Goal: Information Seeking & Learning: Learn about a topic

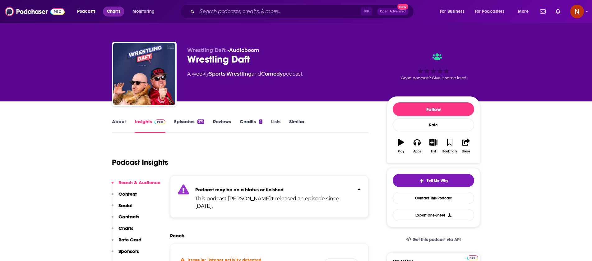
scroll to position [81, 0]
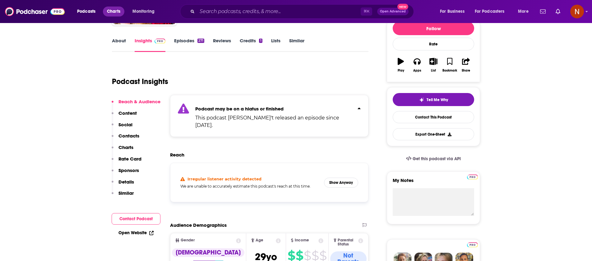
click at [117, 12] on span "Charts" at bounding box center [113, 11] width 13 height 9
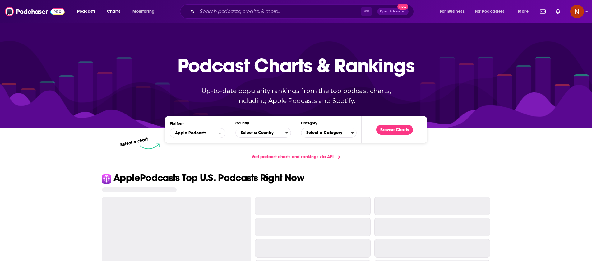
click at [256, 143] on div "Select a chart" at bounding box center [271, 146] width 263 height 6
click at [258, 128] on span "Select a Country" at bounding box center [261, 133] width 50 height 11
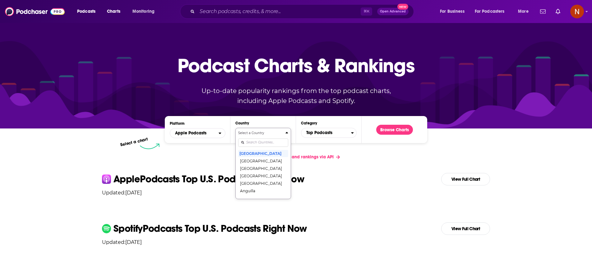
click at [254, 141] on input "Countries" at bounding box center [263, 142] width 50 height 8
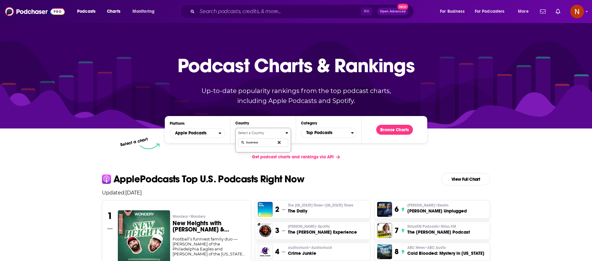
type input "business"
click at [280, 143] on icon "Countries" at bounding box center [279, 142] width 3 height 4
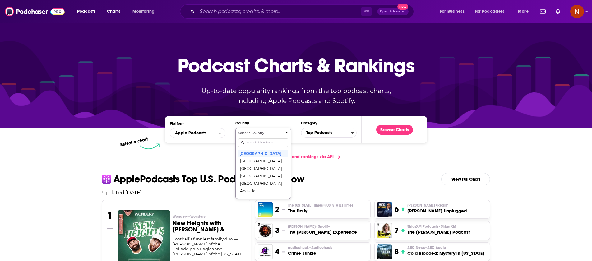
click at [279, 142] on input "Countries" at bounding box center [263, 142] width 50 height 8
type input "k"
type input "saudi"
click at [266, 156] on button "Saudi Arabia" at bounding box center [263, 153] width 50 height 7
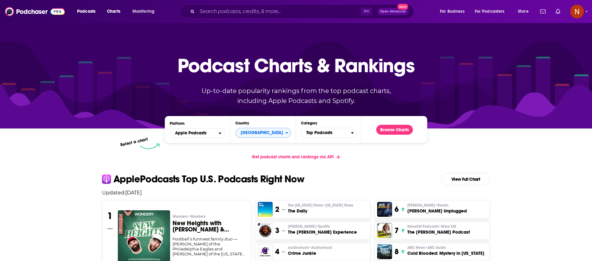
click at [335, 138] on div "Category Top Podcasts" at bounding box center [329, 129] width 56 height 17
click at [335, 133] on span "Top Podcasts" at bounding box center [326, 133] width 50 height 11
click at [322, 146] on div "Select a Category Top Podcasts Arts Arts / Books Arts / Design Arts / Fashion &…" at bounding box center [329, 164] width 50 height 66
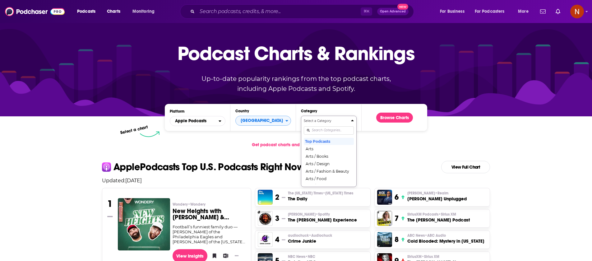
type input "u"
type input "bus"
click at [326, 150] on button "Business" at bounding box center [329, 148] width 50 height 7
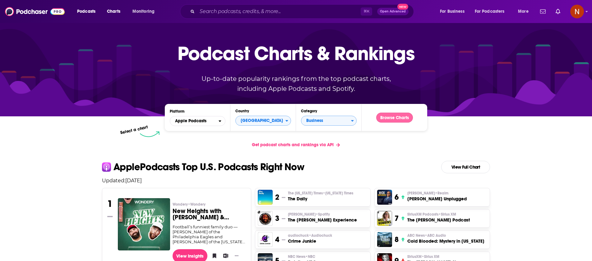
click at [388, 114] on button "Browse Charts" at bounding box center [394, 118] width 37 height 10
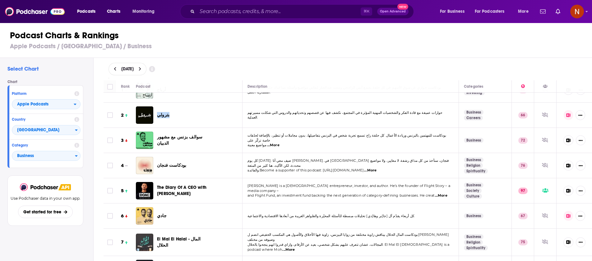
scroll to position [12, 0]
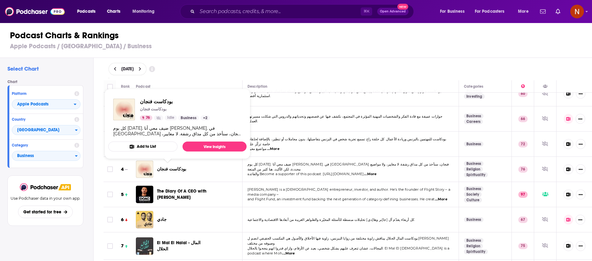
click at [282, 53] on div "Podcast Charts & Rankings Apple Podcasts / Saudi Arabia / Business" at bounding box center [299, 39] width 598 height 35
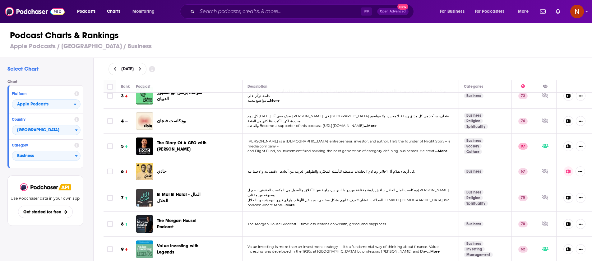
scroll to position [66, 0]
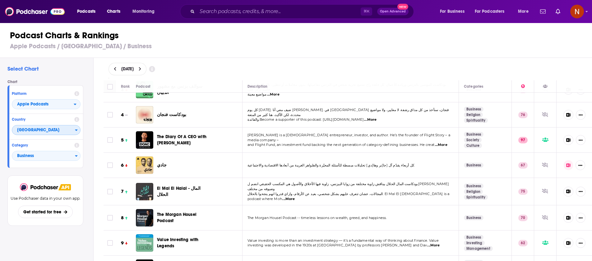
click at [62, 129] on span "Saudi Arabia" at bounding box center [43, 130] width 63 height 11
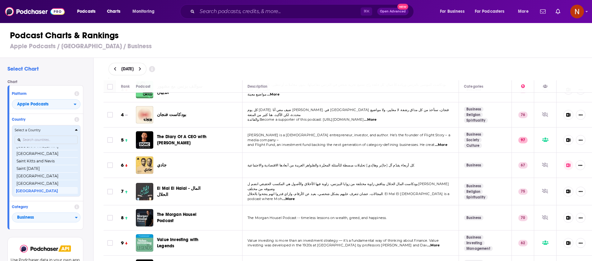
scroll to position [969, 0]
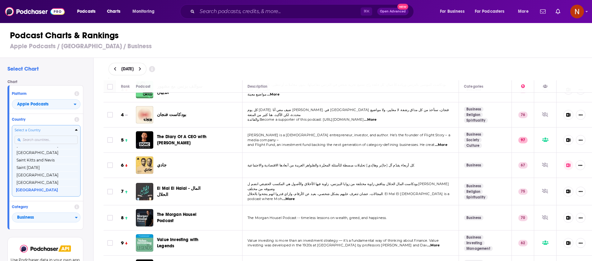
click at [55, 140] on input "Countries" at bounding box center [46, 140] width 63 height 8
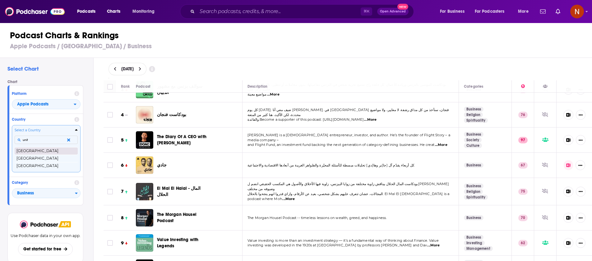
type input "unit"
click at [53, 149] on button "United Arab Emirates" at bounding box center [46, 150] width 63 height 7
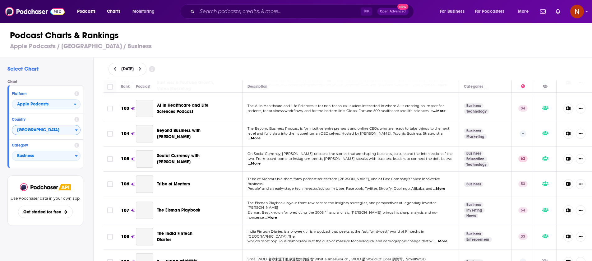
scroll to position [2596, 0]
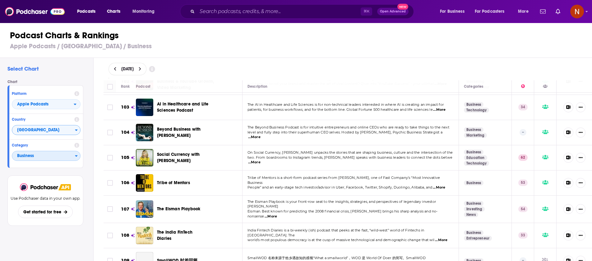
click at [66, 156] on span "Business" at bounding box center [43, 156] width 63 height 11
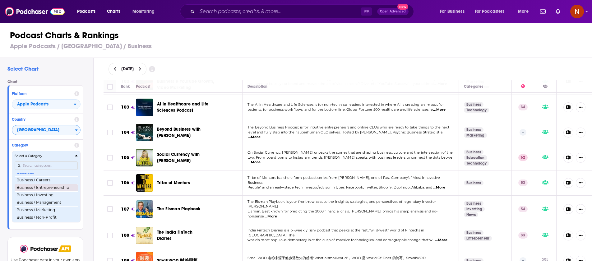
scroll to position [64, 0]
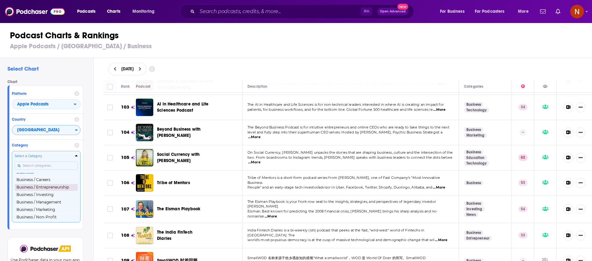
click at [57, 185] on button "Business / Entrepreneurship" at bounding box center [46, 187] width 63 height 7
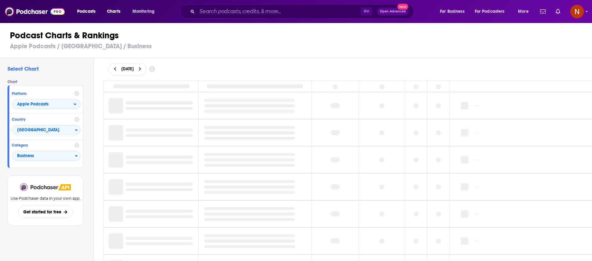
click at [57, 188] on img at bounding box center [39, 187] width 39 height 8
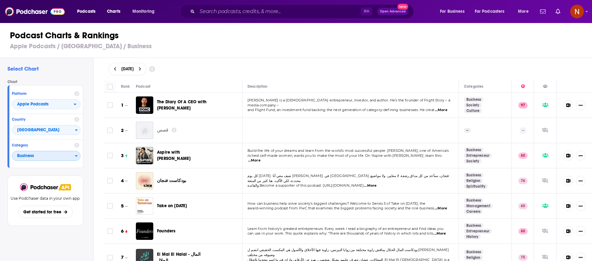
click at [53, 155] on span "Business" at bounding box center [43, 156] width 63 height 11
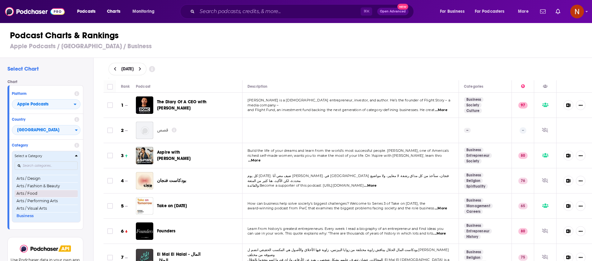
scroll to position [62, 0]
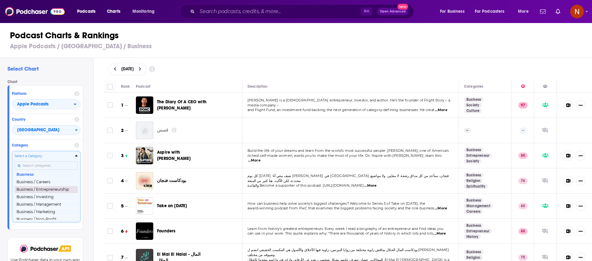
click at [48, 190] on button "Business / Entrepreneurship" at bounding box center [46, 189] width 63 height 7
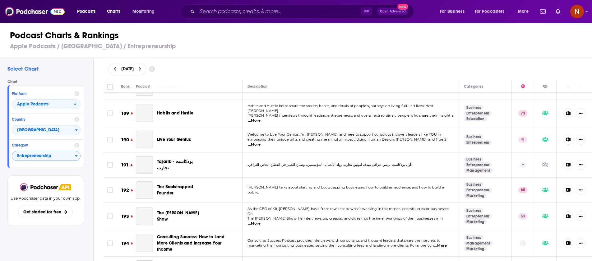
scroll to position [4888, 0]
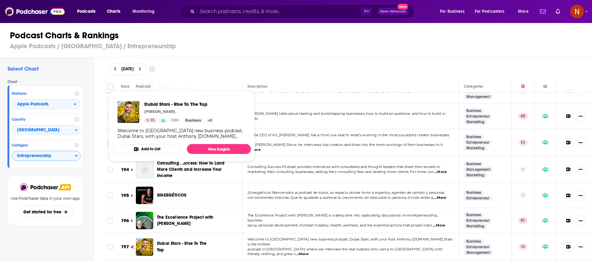
click at [195, 241] on span "Dubai Stars - Rise To The Top" at bounding box center [181, 247] width 49 height 12
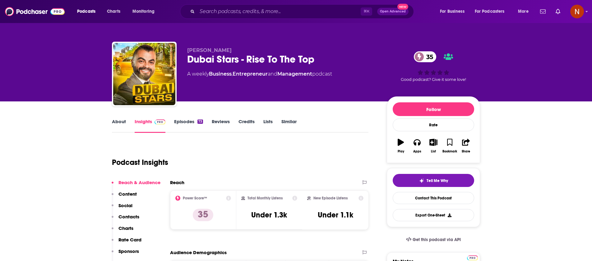
click at [120, 119] on link "About" at bounding box center [119, 126] width 14 height 14
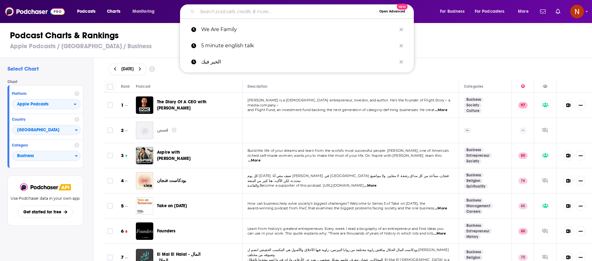
click at [262, 7] on input "Search podcasts, credits, & more..." at bounding box center [286, 12] width 179 height 10
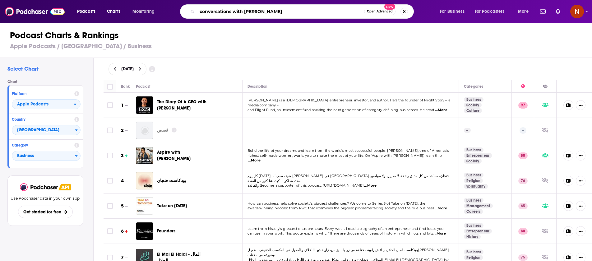
type input "conversations with loulou"
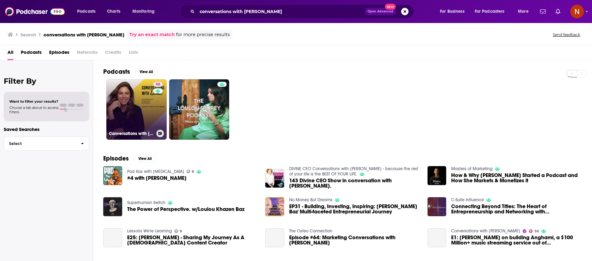
click at [142, 133] on h3 "Conversations with Loulou" at bounding box center [131, 133] width 45 height 5
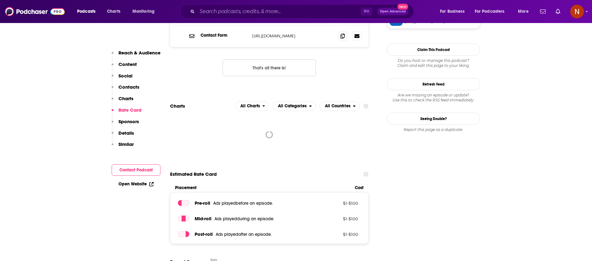
scroll to position [688, 0]
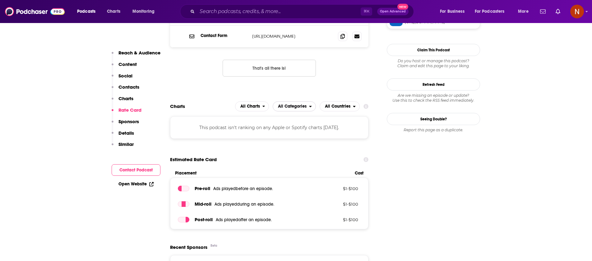
click at [295, 104] on span "All Categories" at bounding box center [292, 106] width 29 height 4
click at [255, 104] on span "All Charts" at bounding box center [250, 106] width 20 height 4
click at [340, 104] on span "All Countries" at bounding box center [338, 106] width 26 height 4
click at [323, 45] on div "RSS Podcast Email Loulou Khazen loulou.khazen@gmail.com loulou.khazen@gmail.com…" at bounding box center [269, 44] width 198 height 86
click at [292, 104] on span "All Categories" at bounding box center [292, 106] width 29 height 4
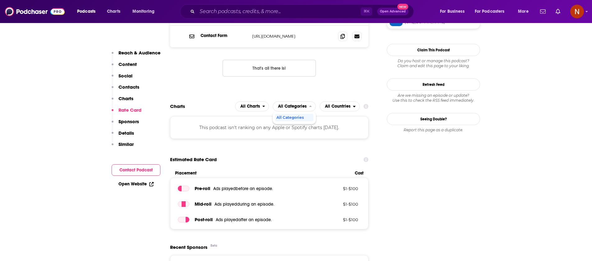
click at [258, 116] on div "This podcast isn't ranking on any Apple or Spotify charts [DATE]." at bounding box center [269, 127] width 198 height 22
click at [248, 104] on span "All Charts" at bounding box center [250, 106] width 20 height 4
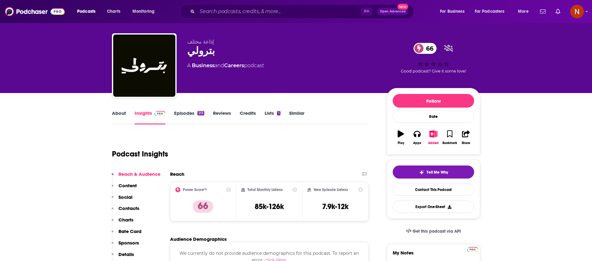
scroll to position [8, 0]
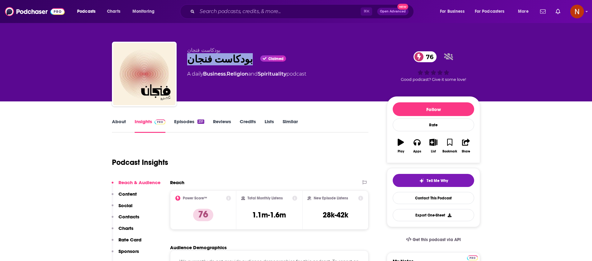
drag, startPoint x: 239, startPoint y: 61, endPoint x: 187, endPoint y: 59, distance: 51.7
click at [187, 60] on div "بودكاست فنجان Claimed 76" at bounding box center [282, 59] width 190 height 12
copy h2 "بودكاست فنجان"
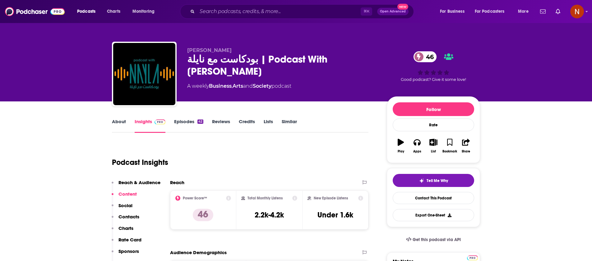
click at [117, 123] on link "About" at bounding box center [119, 126] width 14 height 14
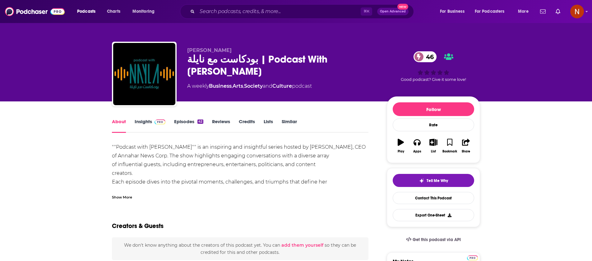
click at [121, 198] on div "Show More" at bounding box center [122, 197] width 20 height 6
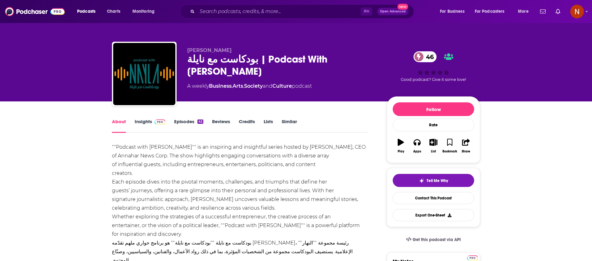
click at [243, 62] on div "بودكاست مع نايلة | Podcast With Nayla 46" at bounding box center [282, 65] width 190 height 24
drag, startPoint x: 243, startPoint y: 61, endPoint x: 184, endPoint y: 60, distance: 59.1
click at [184, 60] on div "Nayla Tueni بودكاست مع نايلة | Podcast With Nayla 46 A weekly Business , Arts ,…" at bounding box center [296, 75] width 368 height 67
copy h1 "بودكاست مع نايلة"
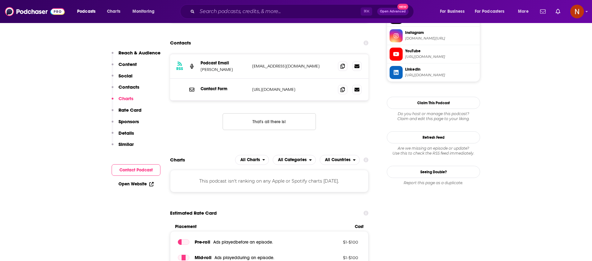
scroll to position [640, 0]
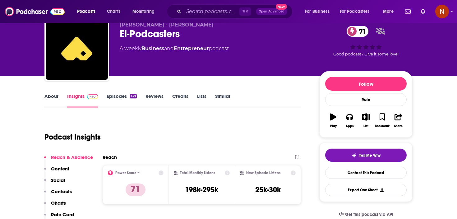
scroll to position [24, 0]
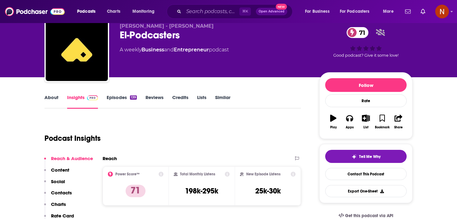
click at [48, 99] on link "About" at bounding box center [51, 101] width 14 height 14
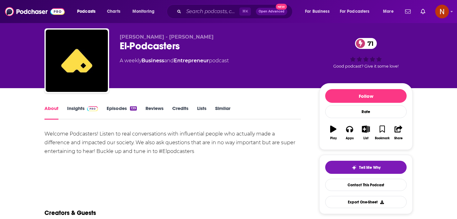
scroll to position [14, 0]
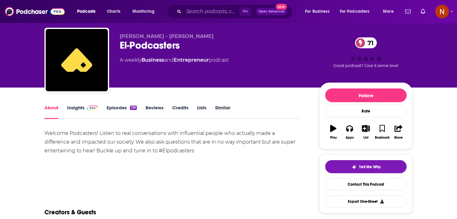
click at [72, 106] on link "Insights" at bounding box center [82, 112] width 31 height 14
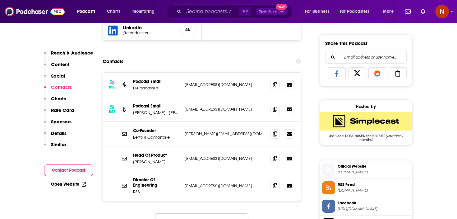
scroll to position [379, 0]
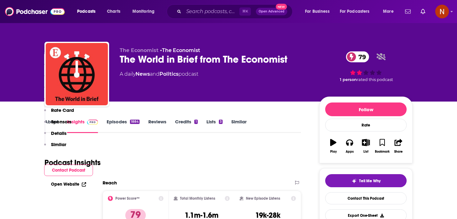
scroll to position [1807, 0]
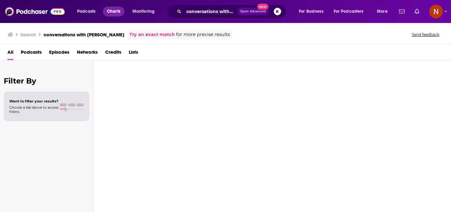
click at [117, 9] on span "Charts" at bounding box center [113, 11] width 13 height 9
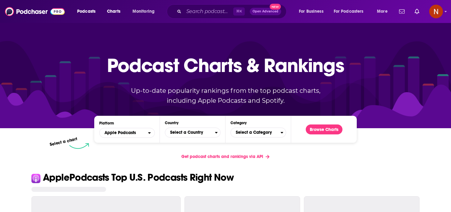
scroll to position [46, 0]
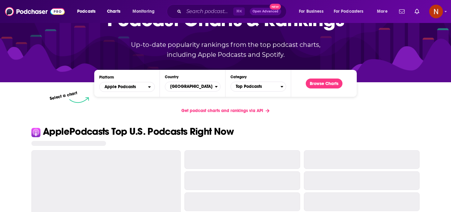
click at [207, 80] on div "Country United States" at bounding box center [193, 83] width 56 height 17
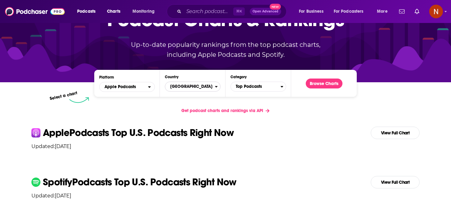
click at [203, 86] on span "[GEOGRAPHIC_DATA]" at bounding box center [190, 86] width 50 height 11
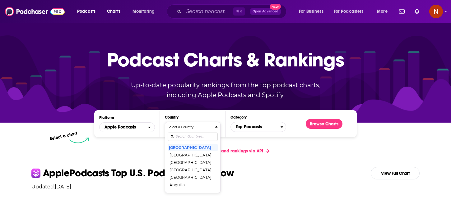
scroll to position [0, 0]
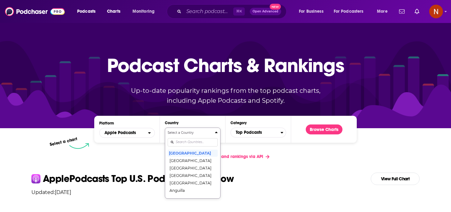
click at [185, 142] on div "Select a Country United States Afghanistan Albania Algeria Angola Anguilla Anti…" at bounding box center [193, 164] width 50 height 66
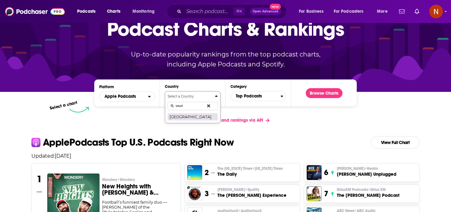
type input "saud"
click at [199, 117] on button "[GEOGRAPHIC_DATA]" at bounding box center [193, 116] width 50 height 7
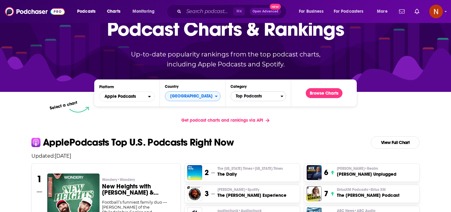
click at [263, 94] on span "Top Podcasts" at bounding box center [256, 96] width 50 height 11
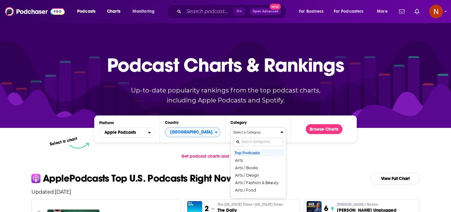
scroll to position [0, 0]
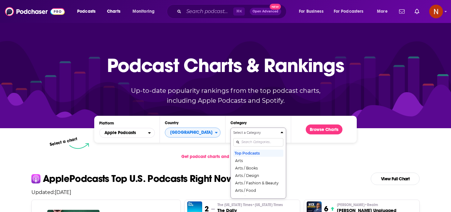
click at [250, 143] on div "Select a Category Top Podcasts Arts Arts / Books Arts / Design Arts / Fashion &…" at bounding box center [258, 164] width 50 height 66
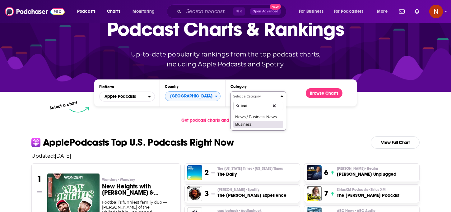
type input "busi"
click at [265, 123] on button "Business" at bounding box center [258, 124] width 50 height 7
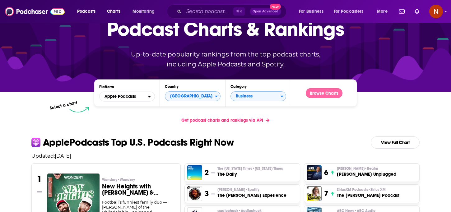
click at [331, 94] on button "Browse Charts" at bounding box center [324, 93] width 37 height 10
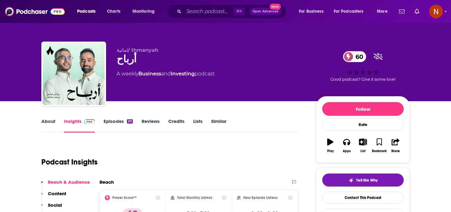
click at [128, 63] on div "أرباح 60" at bounding box center [212, 59] width 190 height 12
copy div "أرباح 60"
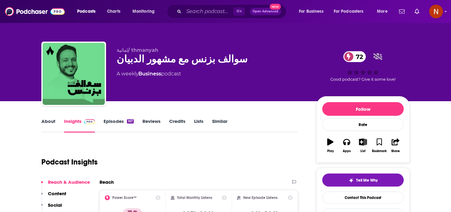
click at [44, 123] on link "About" at bounding box center [48, 126] width 14 height 14
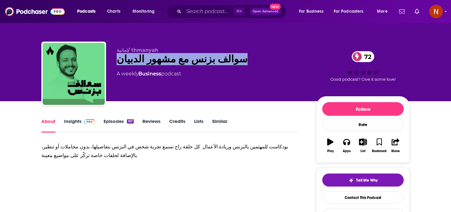
drag, startPoint x: 223, startPoint y: 59, endPoint x: 108, endPoint y: 60, distance: 115.7
click at [108, 60] on div "ثمانية/ thmanyah سوالف بزنس مع [PERSON_NAME] 72 A weekly Business podcast 72 Go…" at bounding box center [225, 75] width 368 height 67
copy h1 "سوالف بزنس مع مشهور الدبيان"
